Goal: Communication & Community: Answer question/provide support

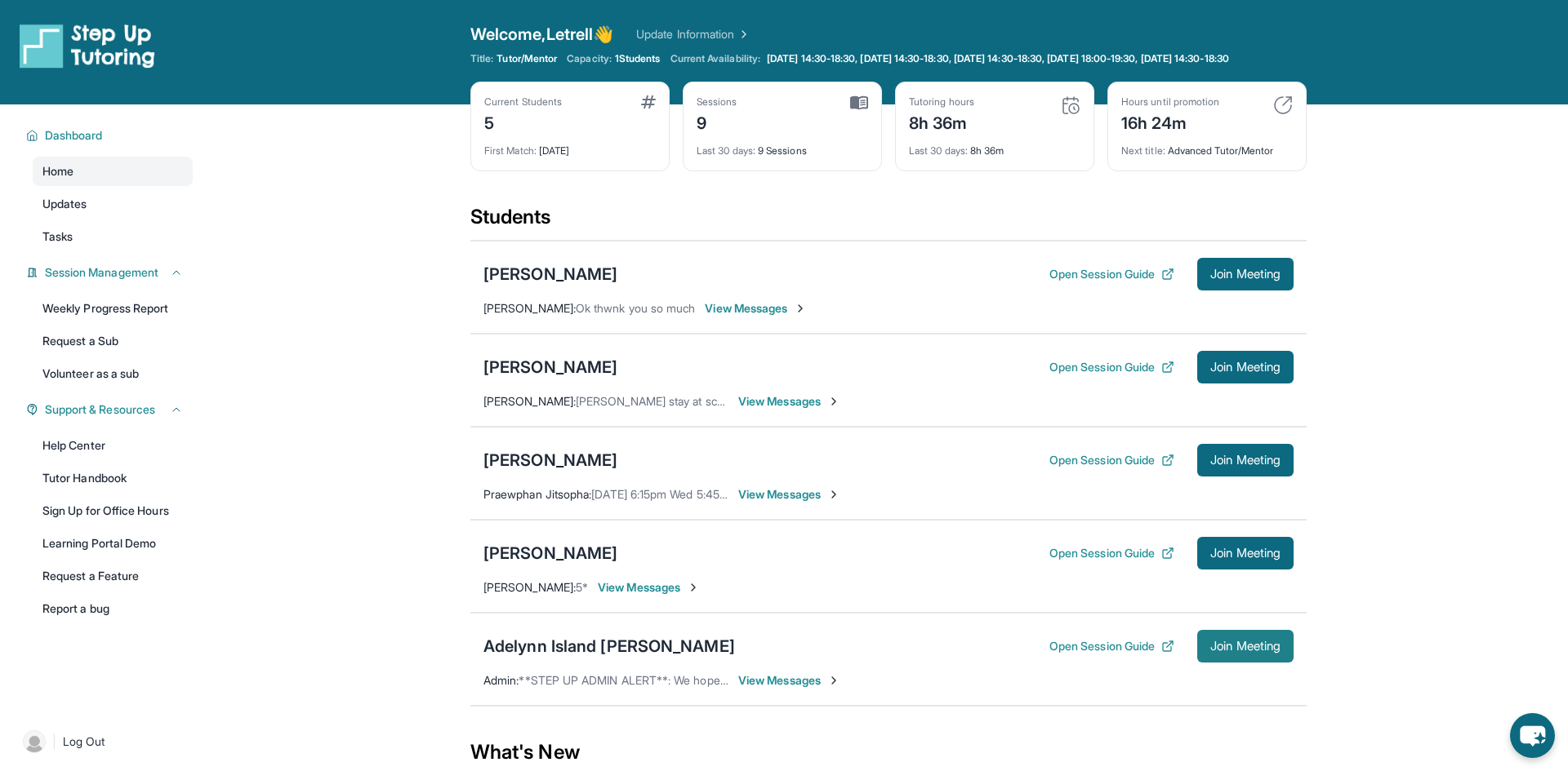
click at [1212, 663] on button "Join Meeting" at bounding box center [1245, 646] width 96 height 32
click at [592, 654] on div "Adelynn Island [PERSON_NAME]" at bounding box center [609, 646] width 252 height 23
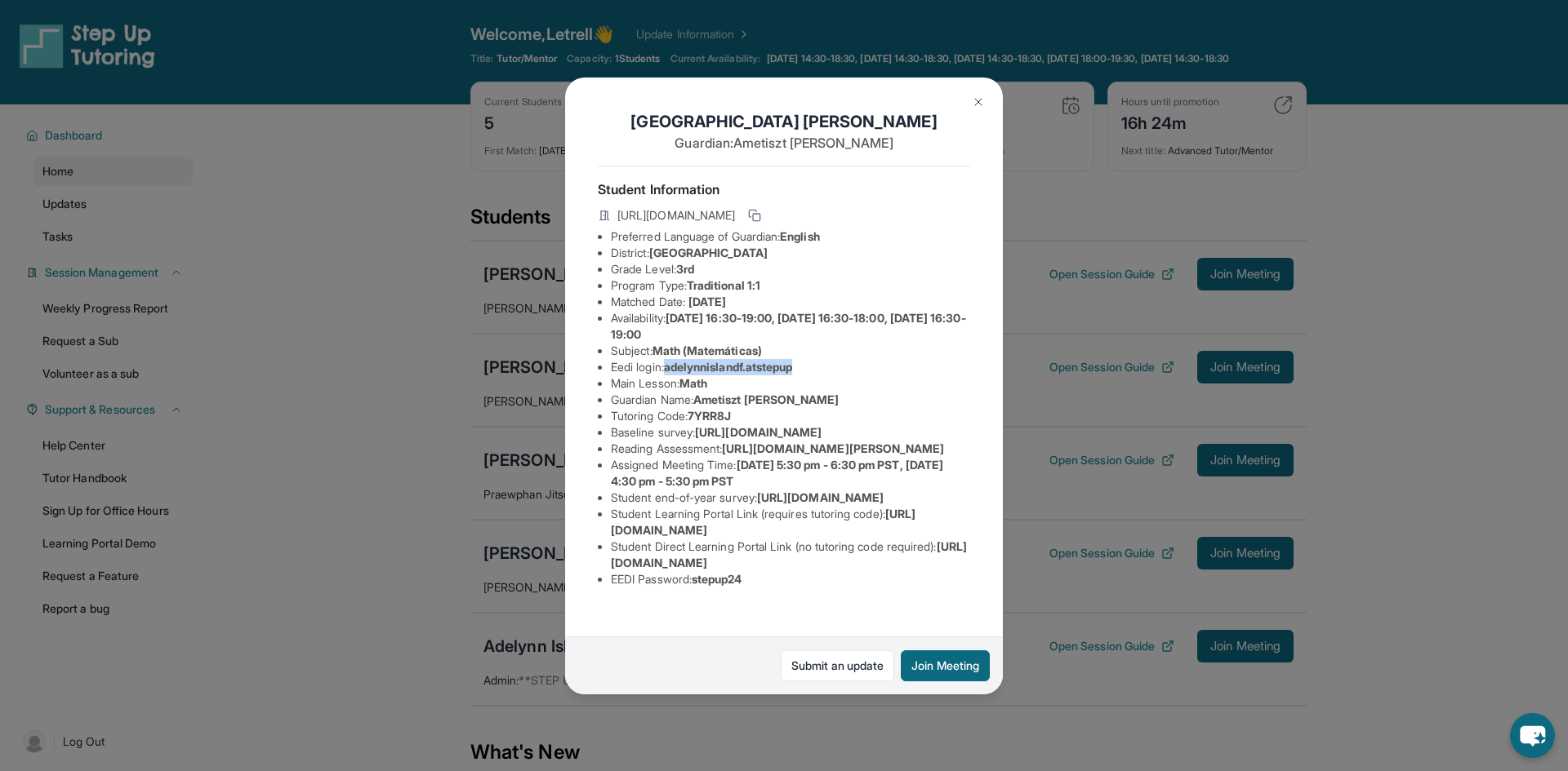
drag, startPoint x: 673, startPoint y: 366, endPoint x: 812, endPoint y: 369, distance: 139.0
click at [812, 369] on li "Eedi login : adelynnislandf.atstepup" at bounding box center [790, 367] width 359 height 17
copy span "adelynnislandf.atstepup"
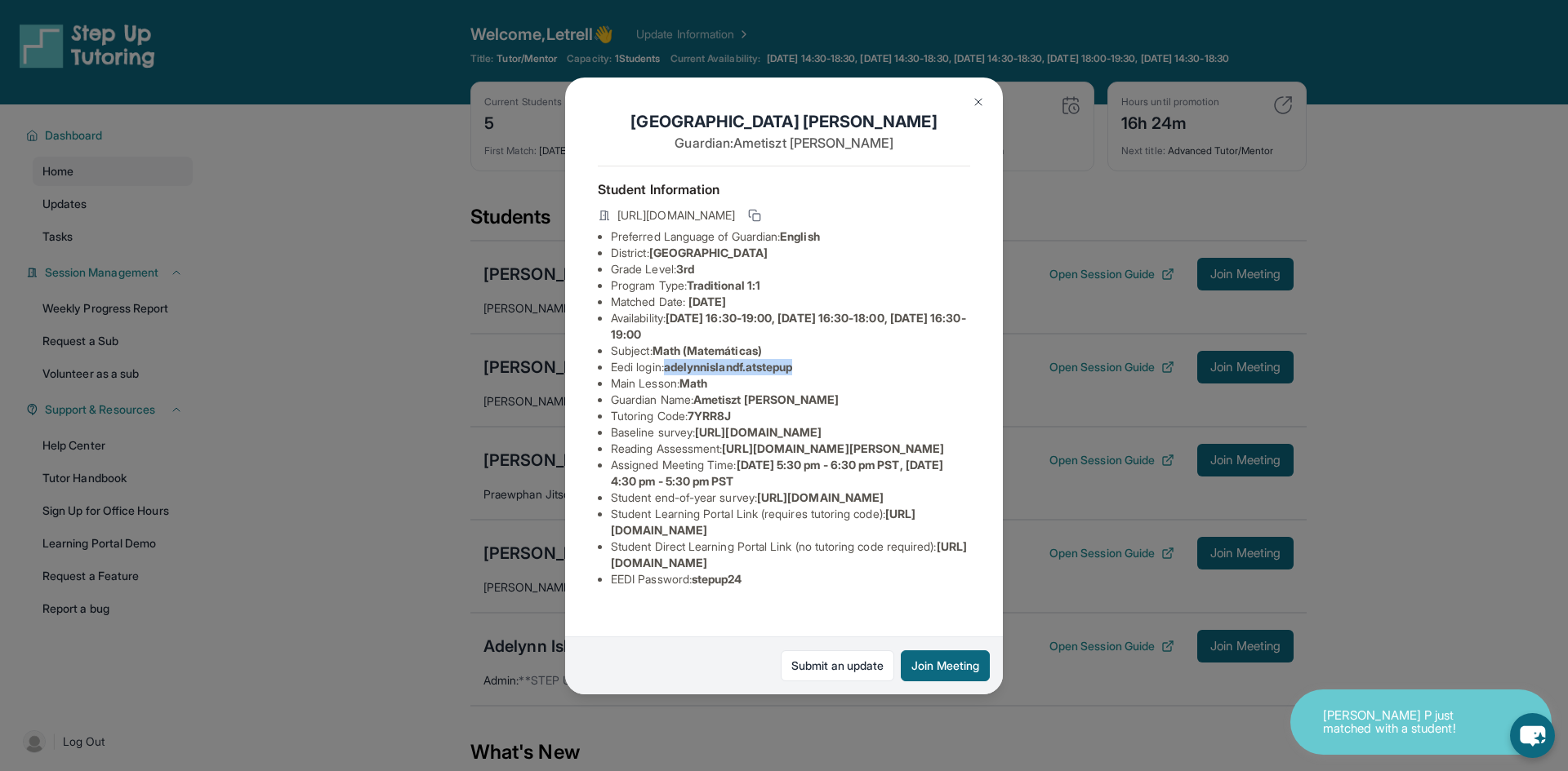
copy span "adelynnislandf.atstepup"
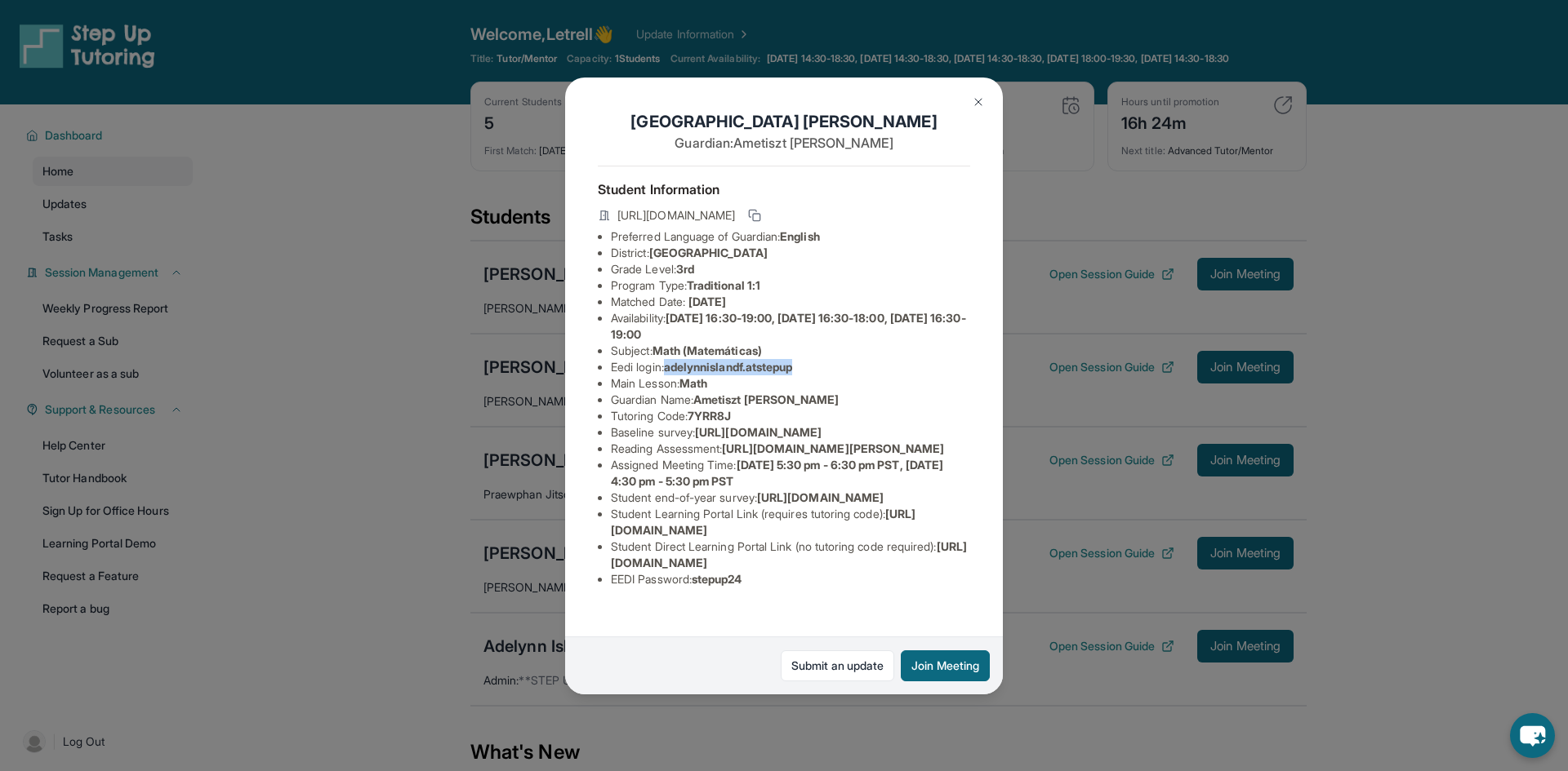
click at [688, 364] on span "adelynnislandf.atstepup" at bounding box center [729, 367] width 129 height 14
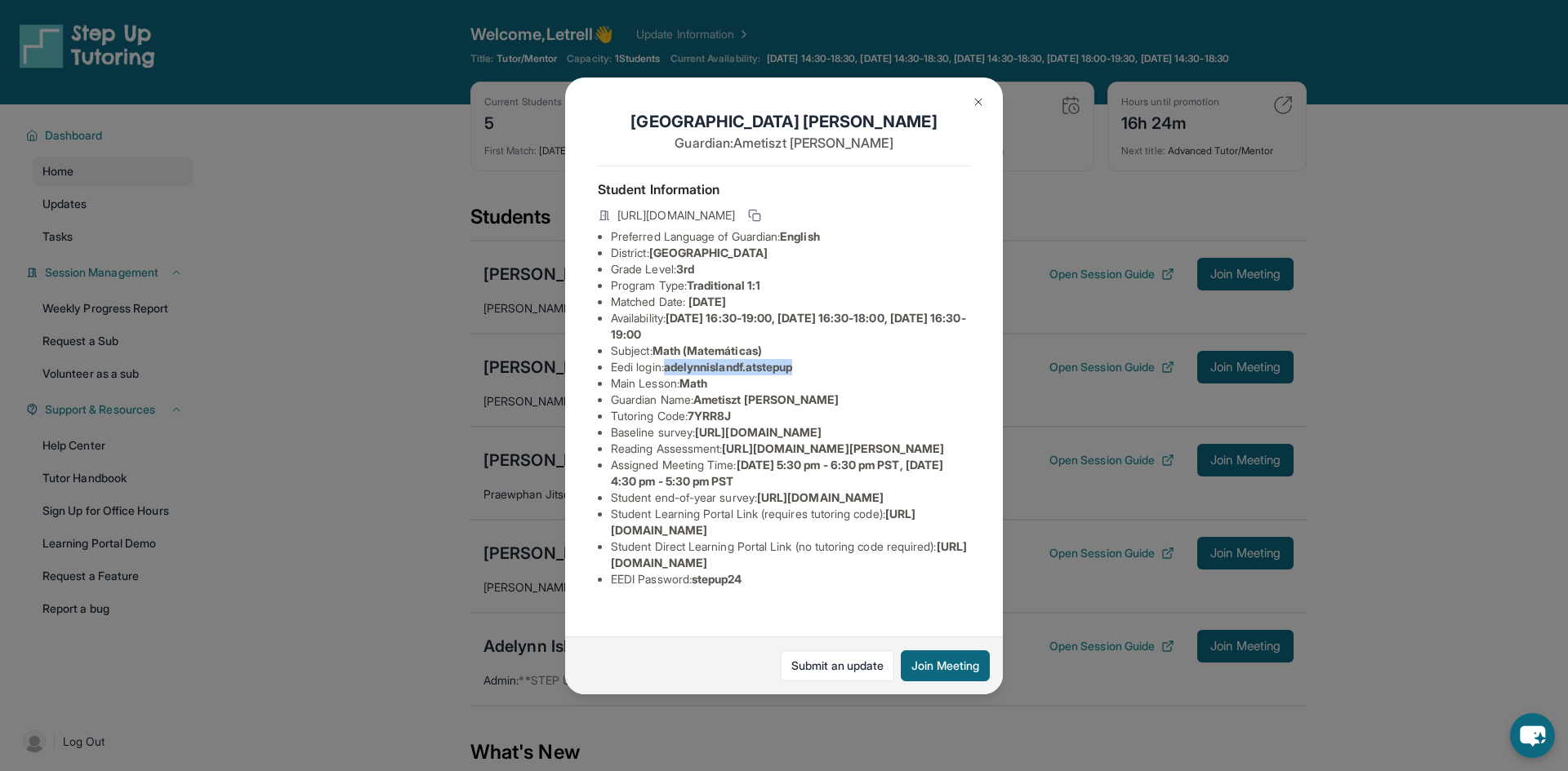
drag, startPoint x: 673, startPoint y: 365, endPoint x: 808, endPoint y: 372, distance: 135.2
click at [793, 372] on span "adelynnislandf.atstepup" at bounding box center [729, 367] width 129 height 14
copy span "adelynnislandf.atstepup"
